Goal: Transaction & Acquisition: Book appointment/travel/reservation

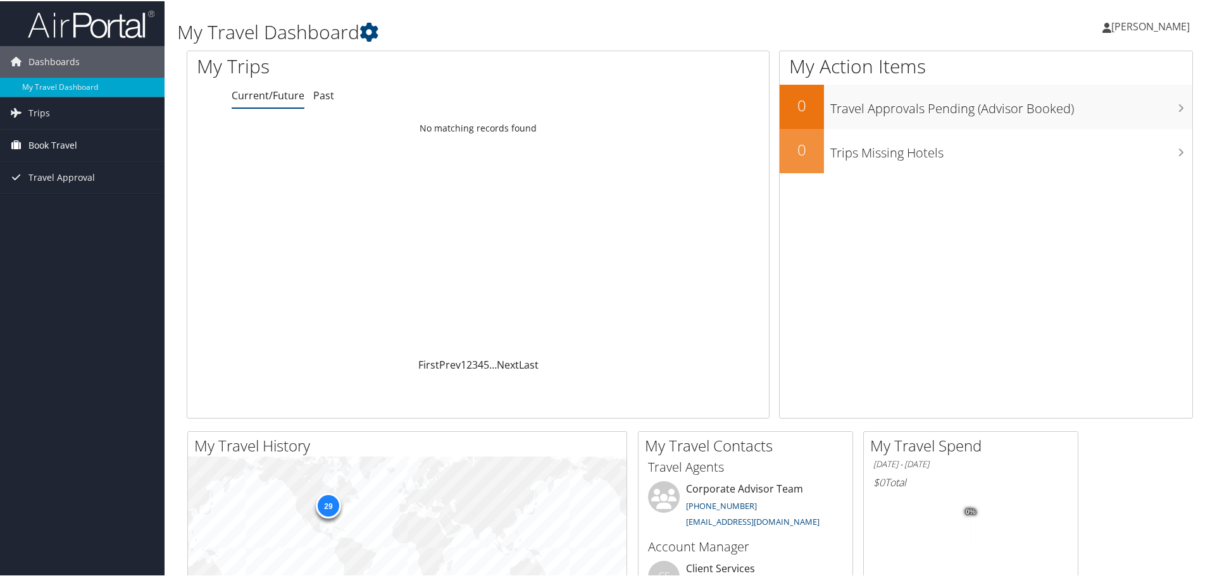
click at [41, 144] on span "Book Travel" at bounding box center [52, 144] width 49 height 32
click at [64, 210] on link "Book/Manage Online Trips" at bounding box center [82, 207] width 165 height 19
